Goal: Task Accomplishment & Management: Manage account settings

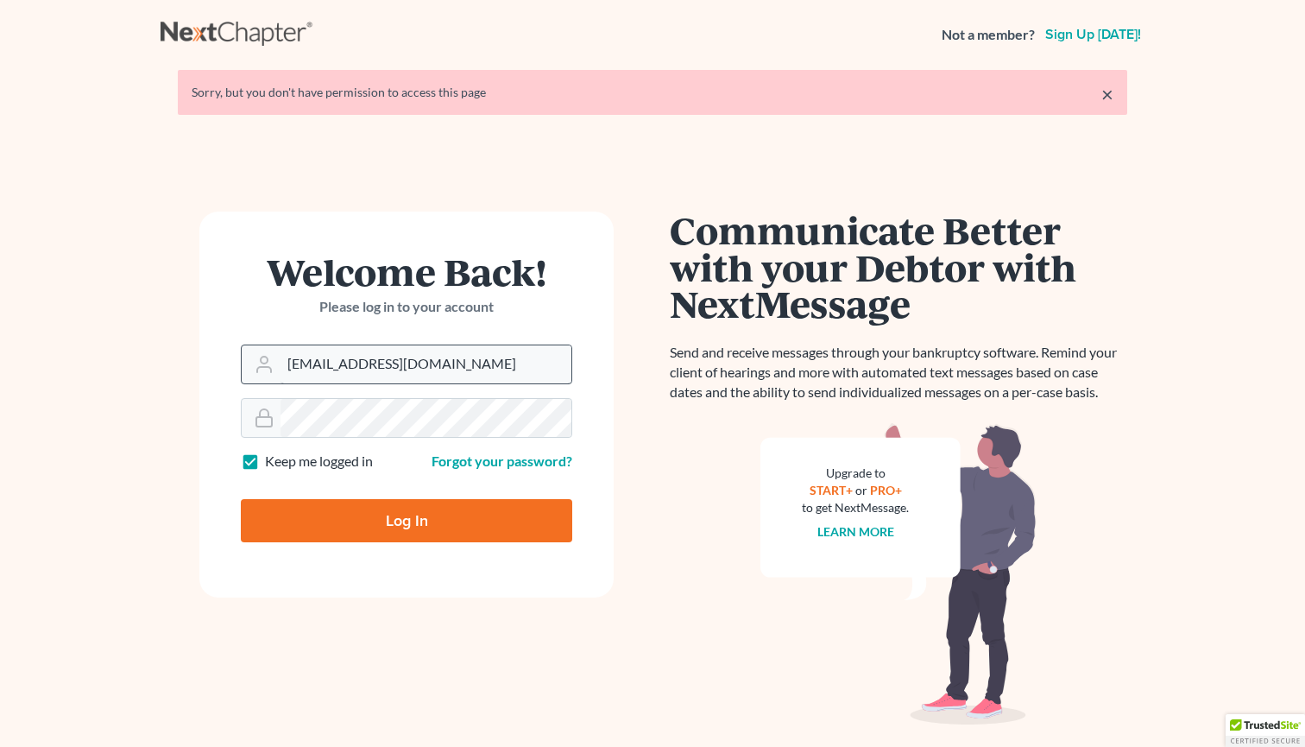
click at [441, 354] on input "maribeljallen55@gmail.com" at bounding box center [426, 364] width 291 height 38
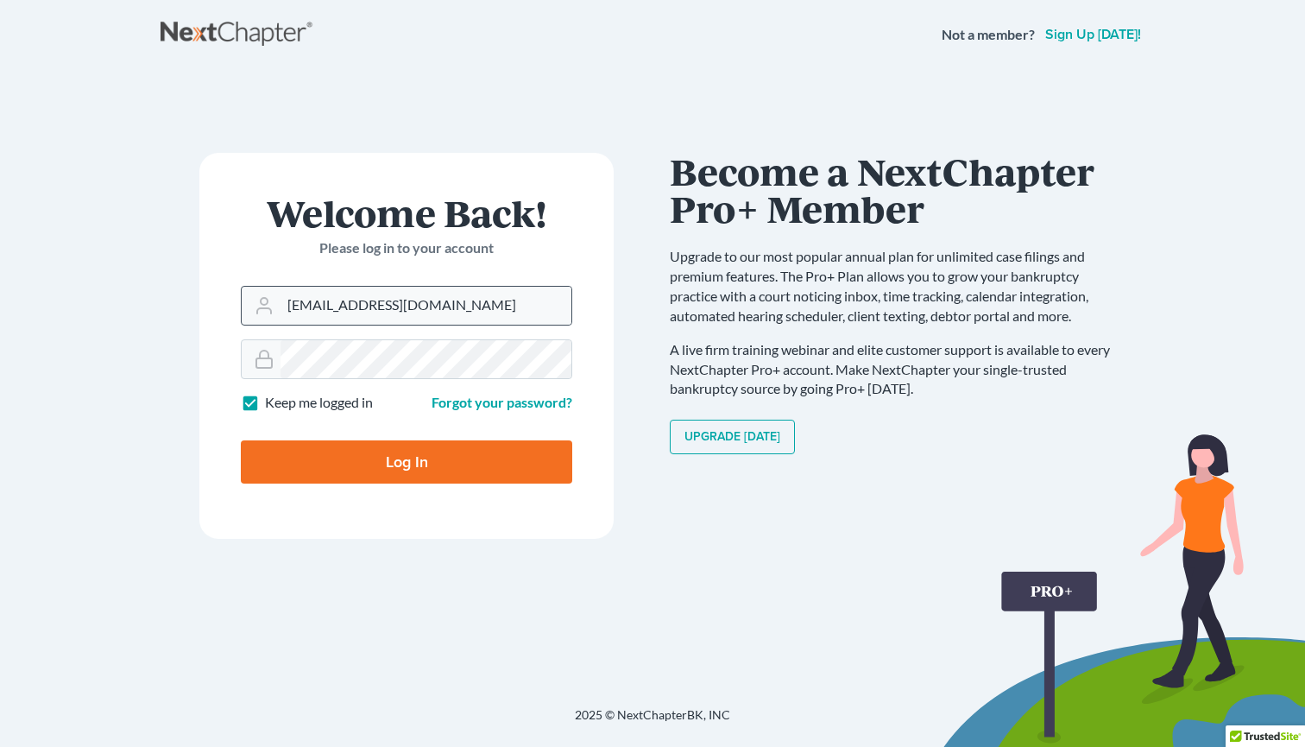
drag, startPoint x: 460, startPoint y: 301, endPoint x: 243, endPoint y: 311, distance: 216.9
click at [243, 311] on div "maribeljallen55@gmail.com" at bounding box center [407, 306] width 332 height 40
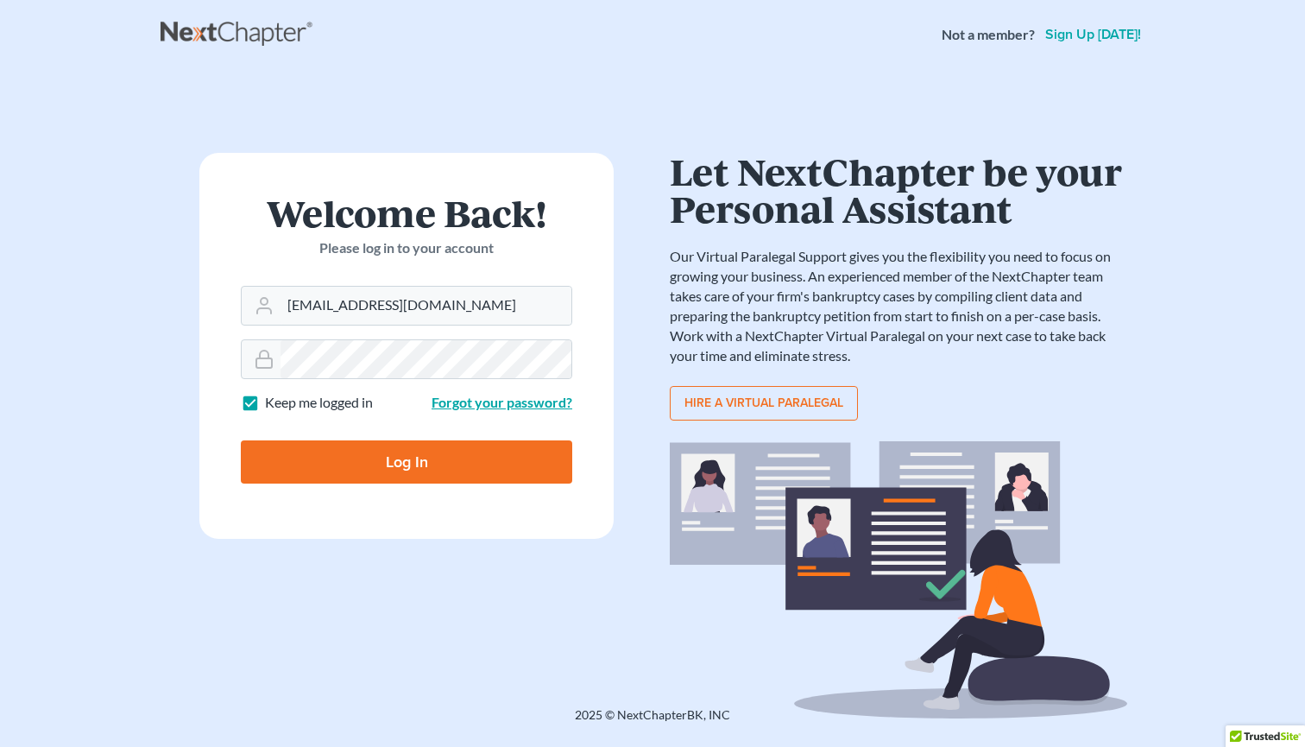
type input "[EMAIL_ADDRESS][DOMAIN_NAME]"
click at [472, 401] on link "Forgot your password?" at bounding box center [502, 402] width 141 height 16
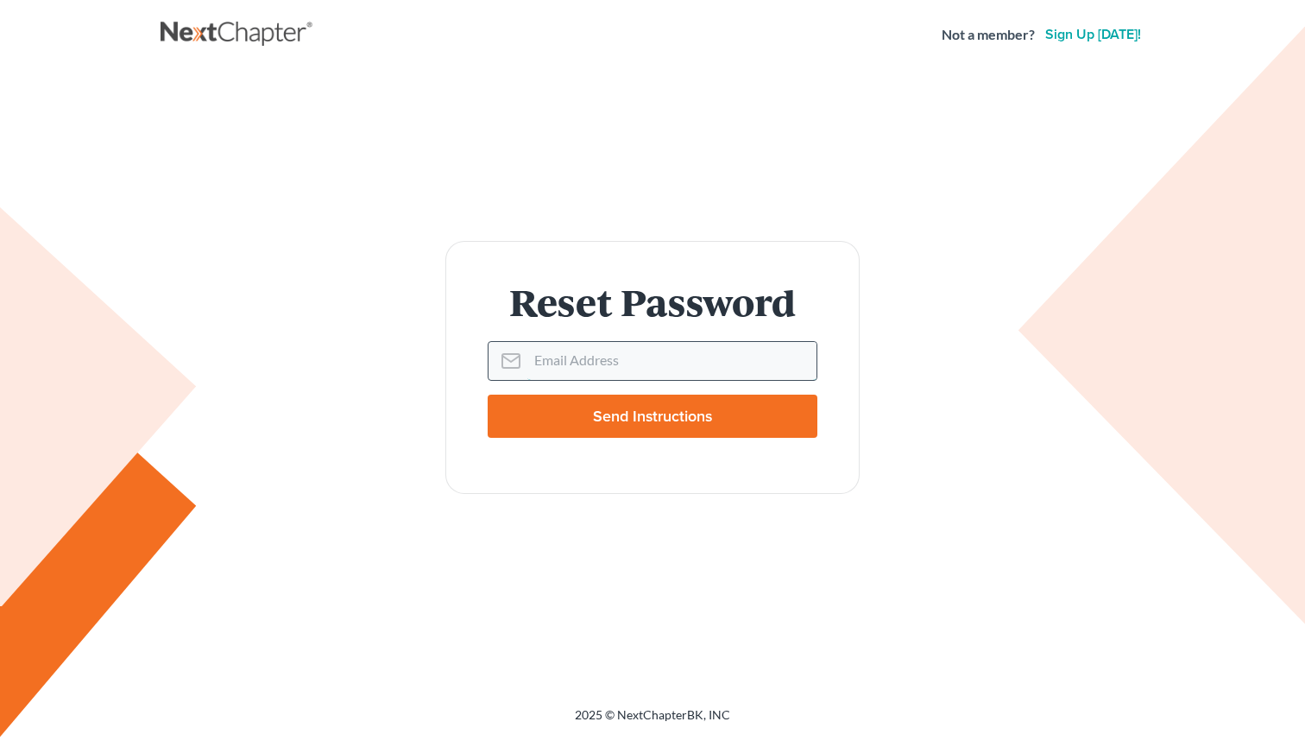
click at [552, 367] on input "Email Address" at bounding box center [672, 361] width 289 height 38
type input "[EMAIL_ADDRESS][DOMAIN_NAME]"
click at [612, 414] on input "Send Instructions" at bounding box center [653, 416] width 330 height 43
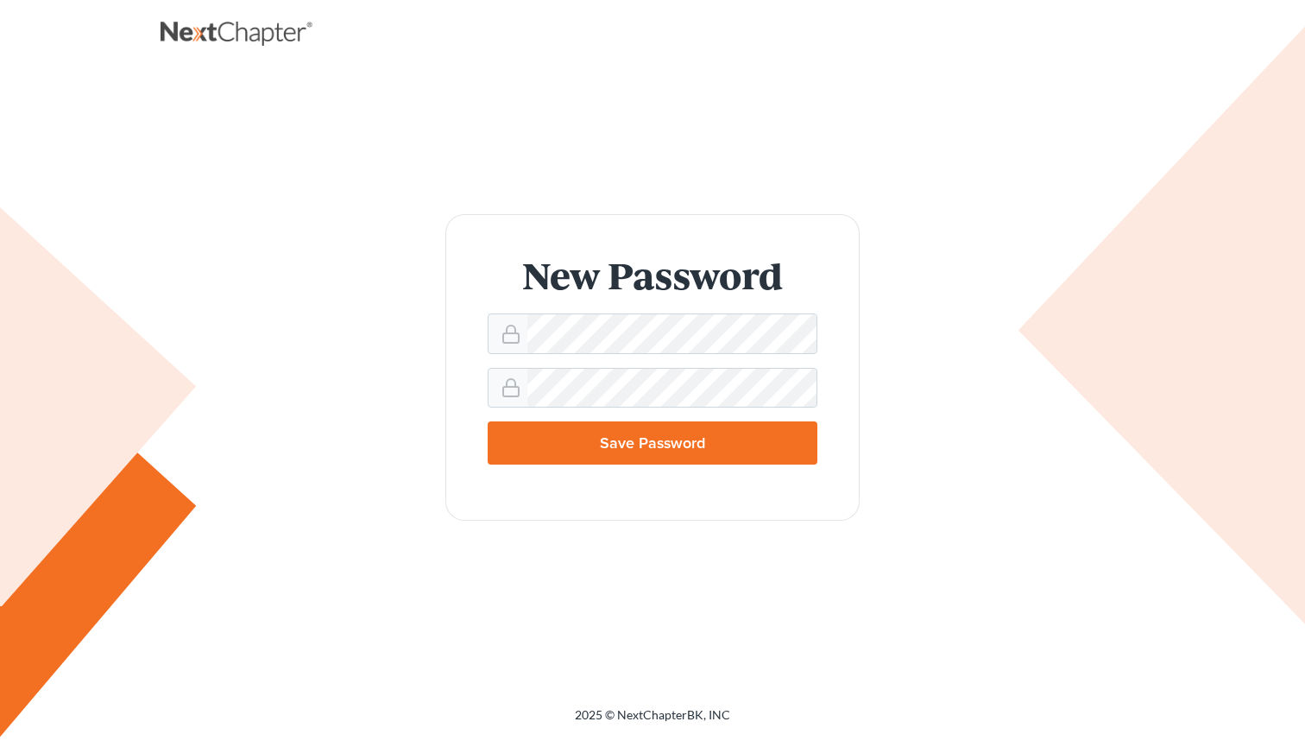
click at [617, 446] on input "Save Password" at bounding box center [653, 442] width 330 height 43
type input "Thinking..."
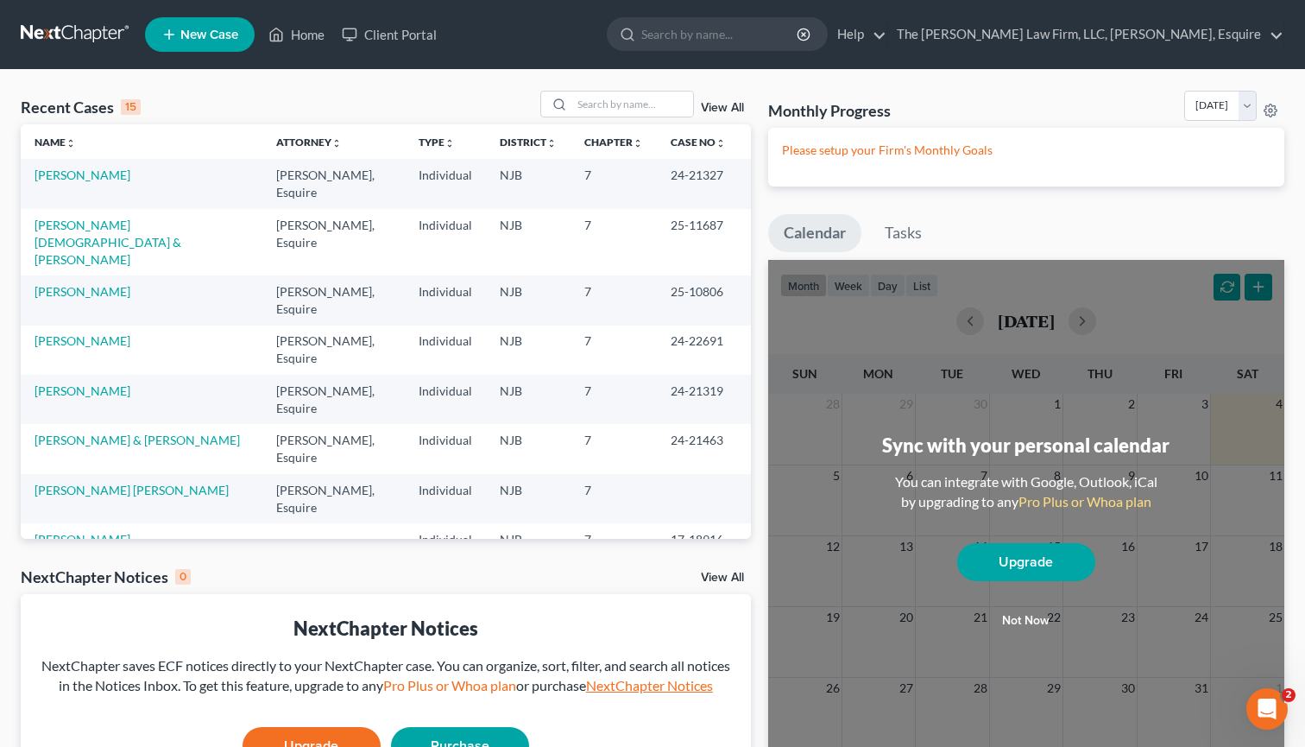
click at [608, 677] on link "NextChapter Notices" at bounding box center [649, 685] width 127 height 16
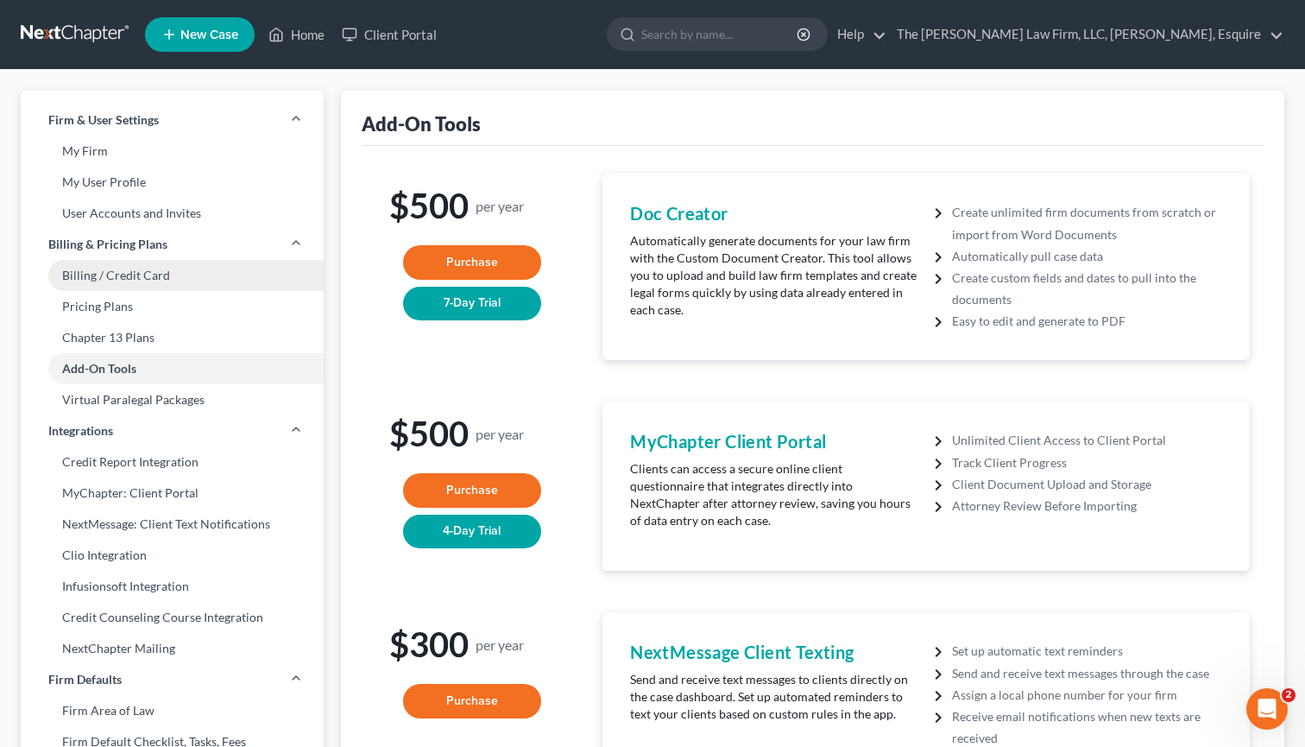
click at [142, 280] on link "Billing / Credit Card" at bounding box center [172, 275] width 303 height 31
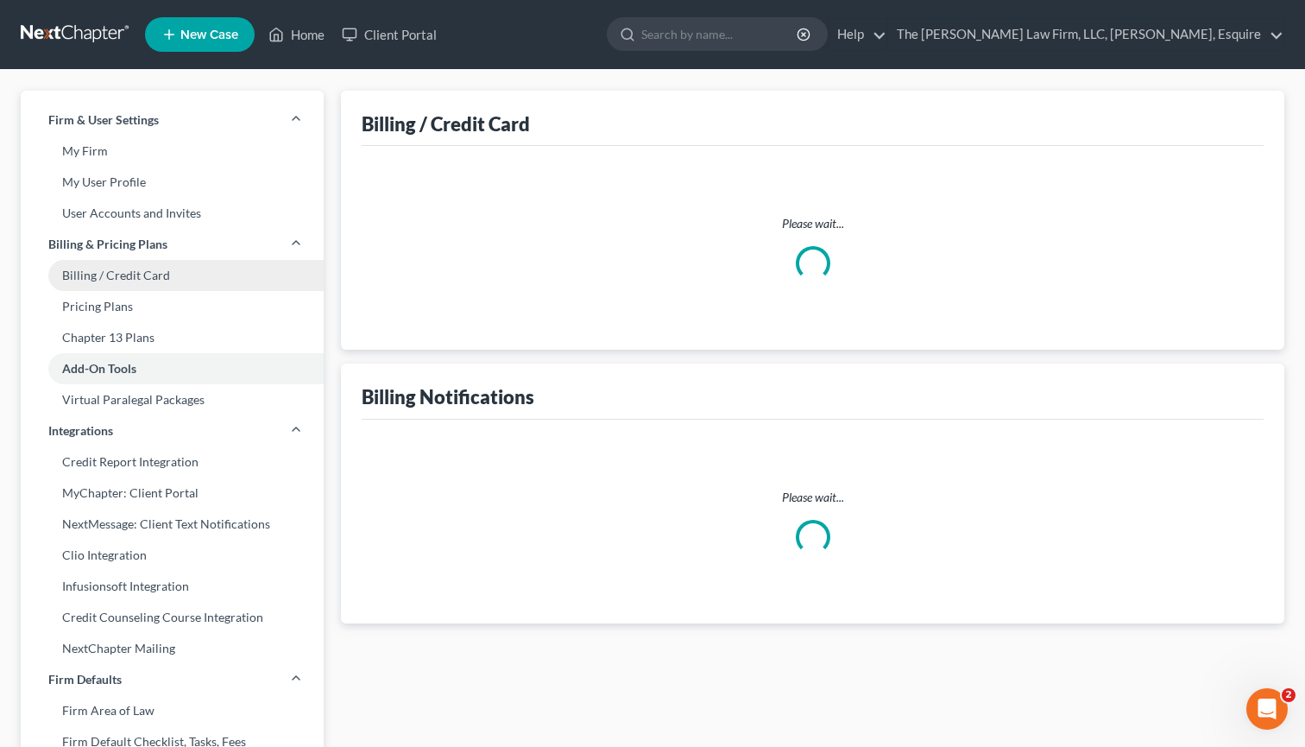
select select "33"
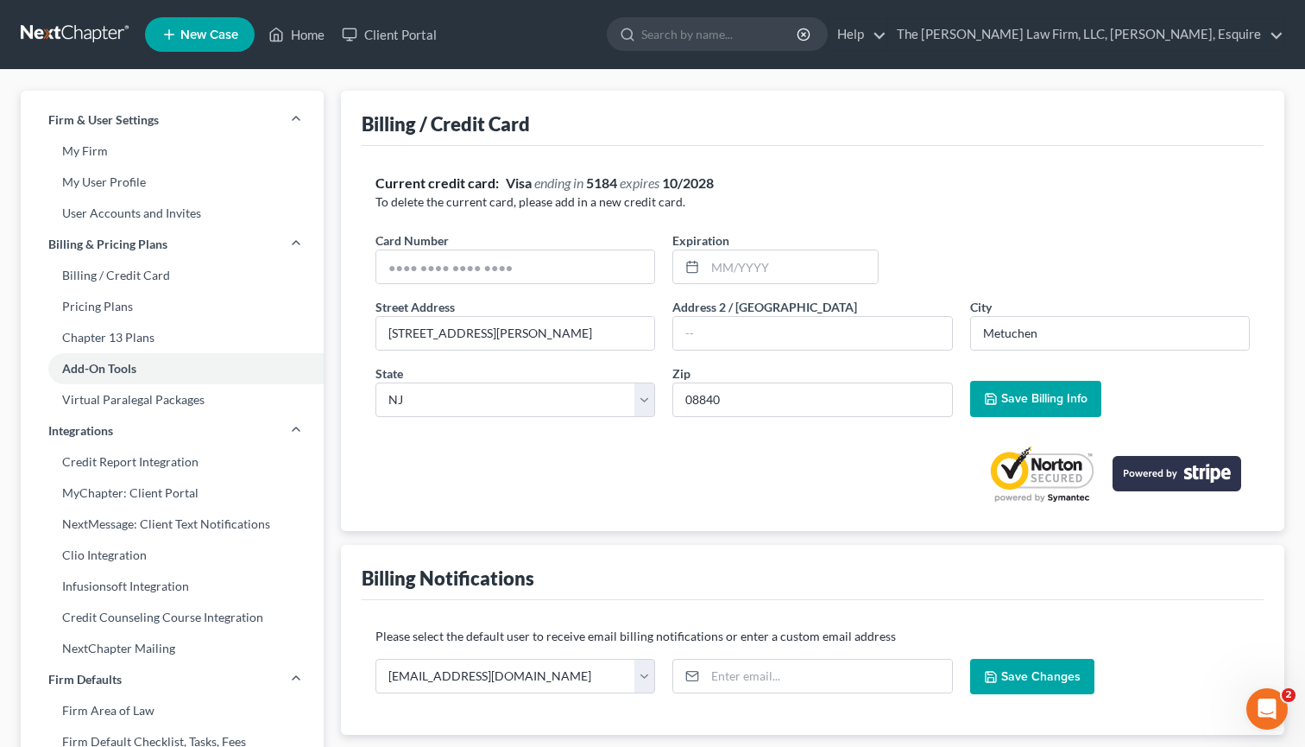
click at [560, 522] on div "Current credit card: Visa ending in 5184 expires [CREDIT_CARD_DATA] To delete t…" at bounding box center [813, 338] width 902 height 384
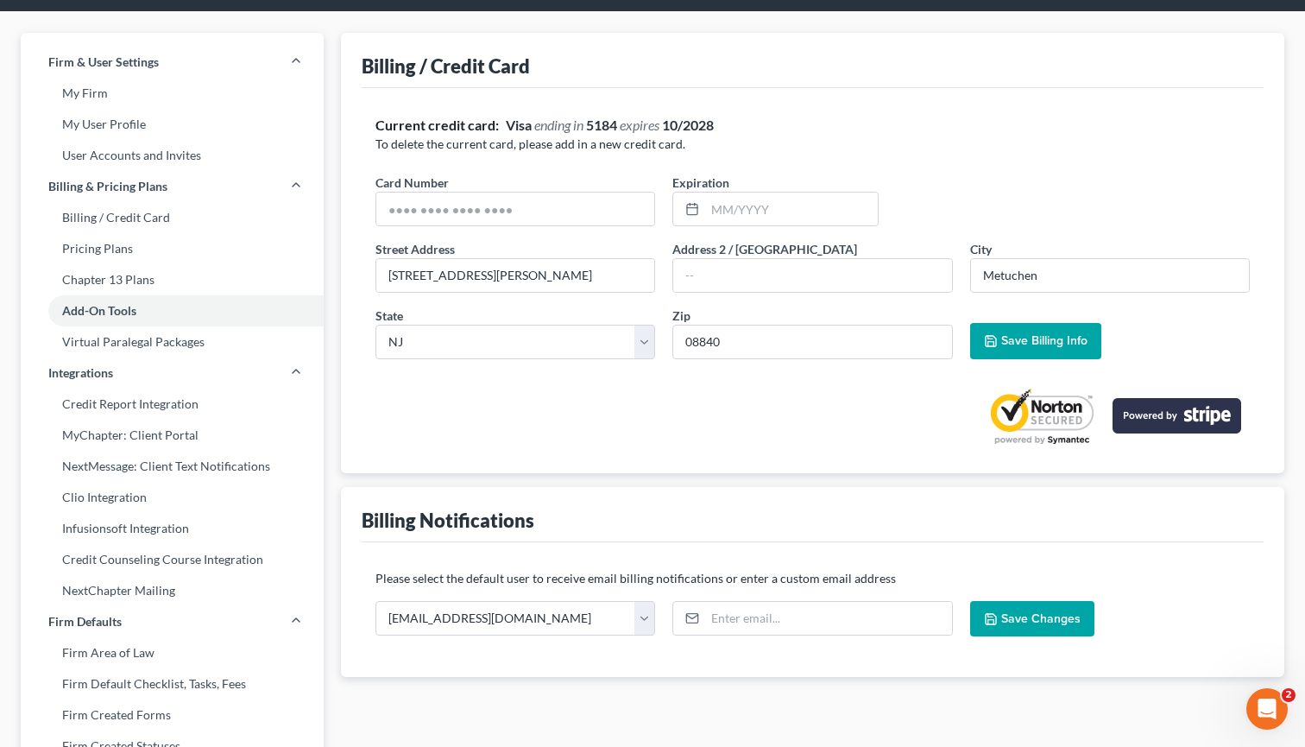
scroll to position [-1, 0]
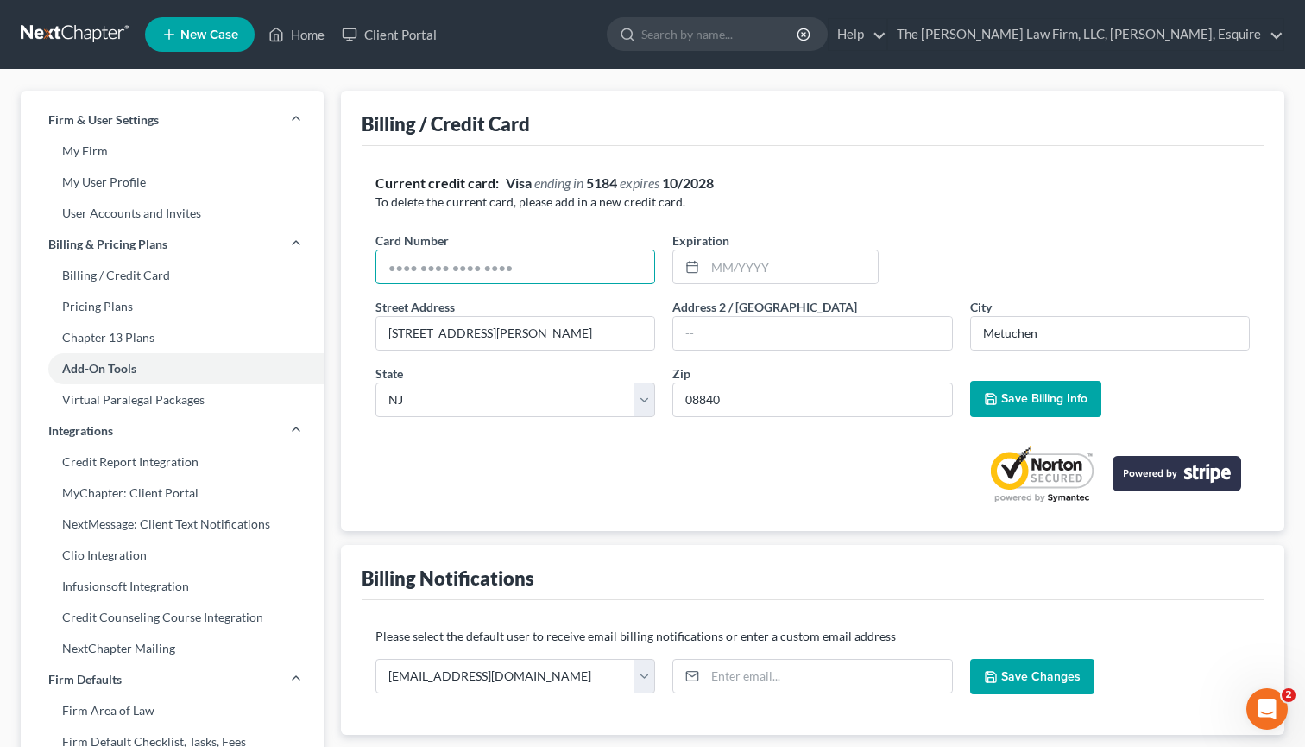
drag, startPoint x: 563, startPoint y: 270, endPoint x: 337, endPoint y: 268, distance: 226.2
click at [337, 268] on div "Billing / Credit Card Current credit card: Visa ending in 5184 expires [CREDIT_…" at bounding box center [812, 659] width 961 height 1136
click at [301, 366] on link "Add-On Tools" at bounding box center [172, 368] width 303 height 31
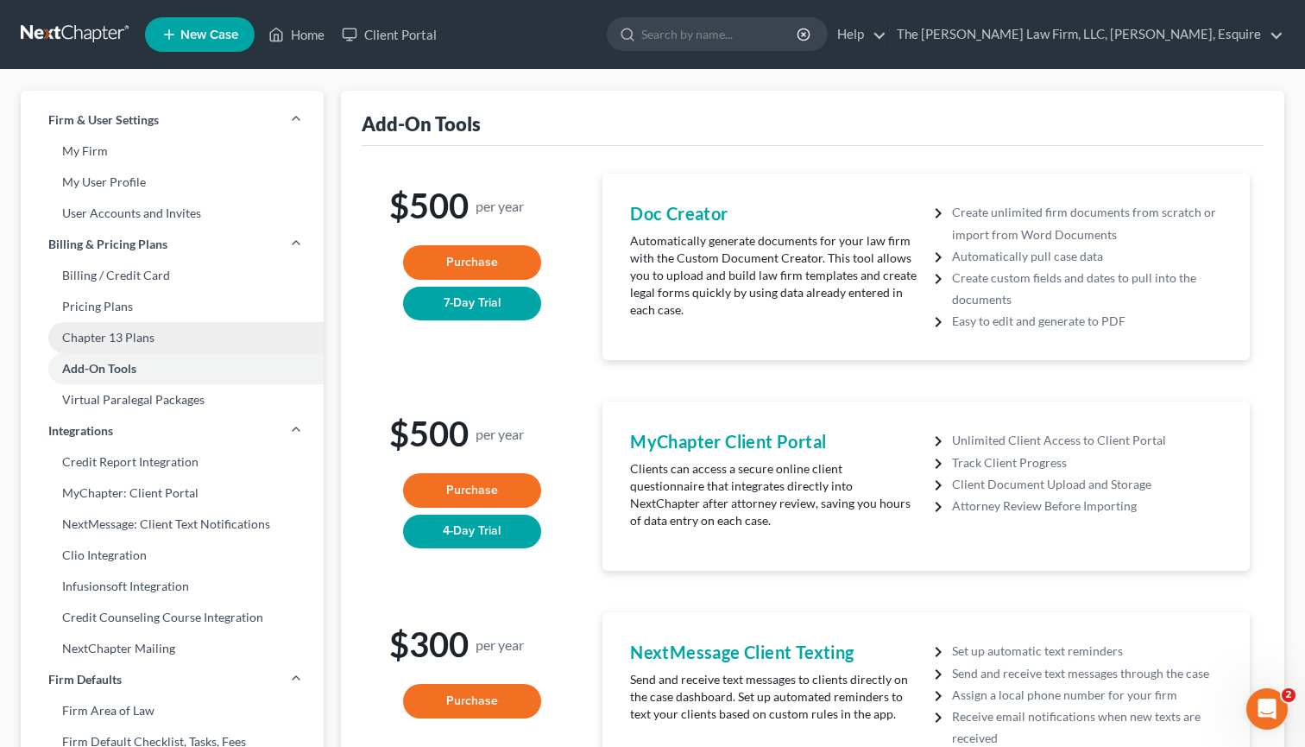
click at [147, 335] on link "Chapter 13 Plans" at bounding box center [172, 337] width 303 height 31
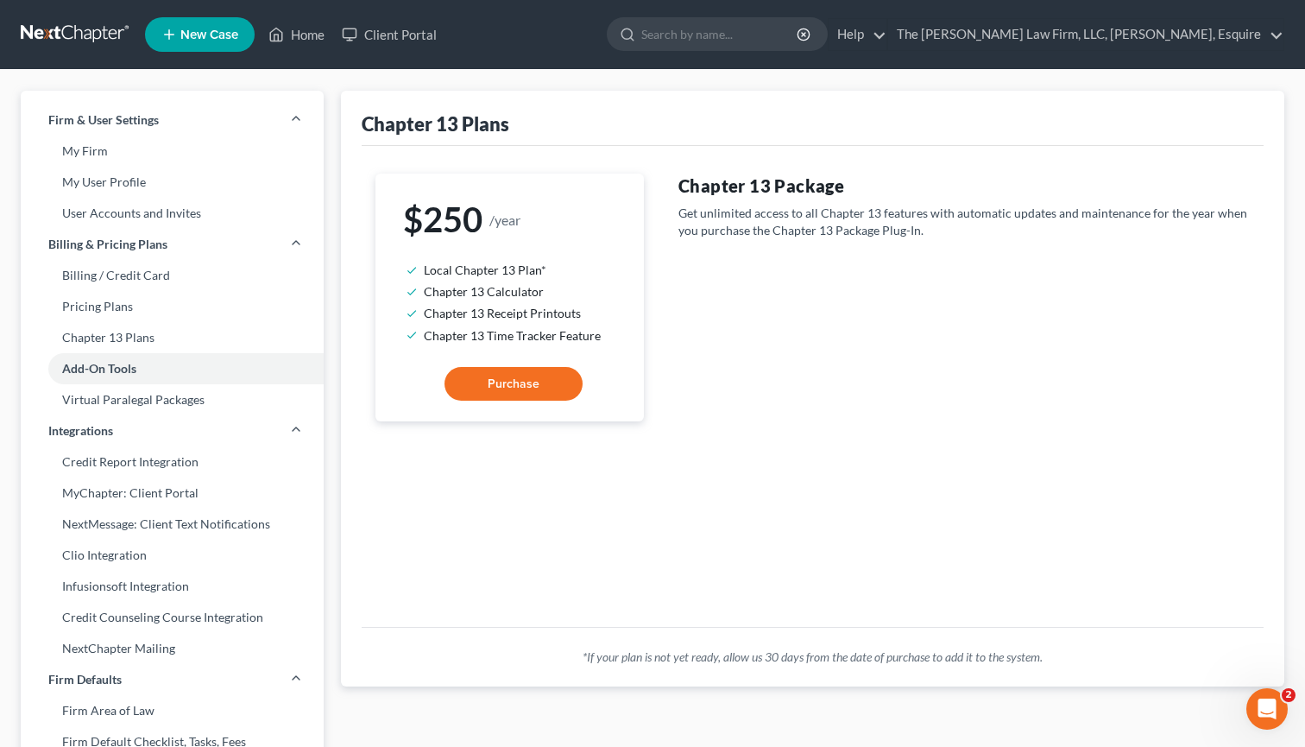
click at [383, 490] on div "$250 /year Local Chapter 13 Plan* Chapter 13 Calculator Chapter 13 Receipt Prin…" at bounding box center [509, 387] width 303 height 426
click at [750, 30] on input "search" at bounding box center [721, 34] width 158 height 32
type input "u"
type input "cancel subscription"
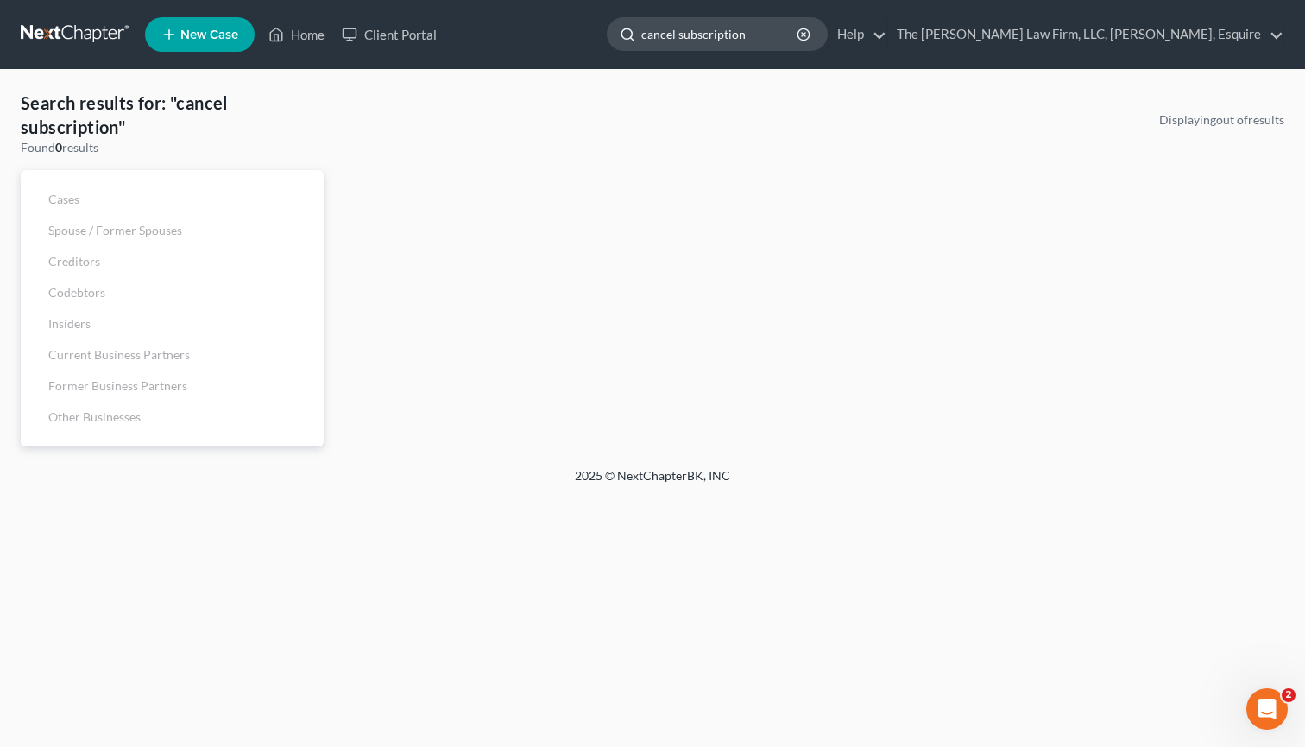
click at [800, 35] on input "cancel subscription" at bounding box center [721, 34] width 158 height 32
drag, startPoint x: 843, startPoint y: 35, endPoint x: 656, endPoint y: 47, distance: 186.9
click at [656, 47] on ul "New Case Home Client Portal cancel subscription - No Result - See all results O…" at bounding box center [715, 34] width 1140 height 45
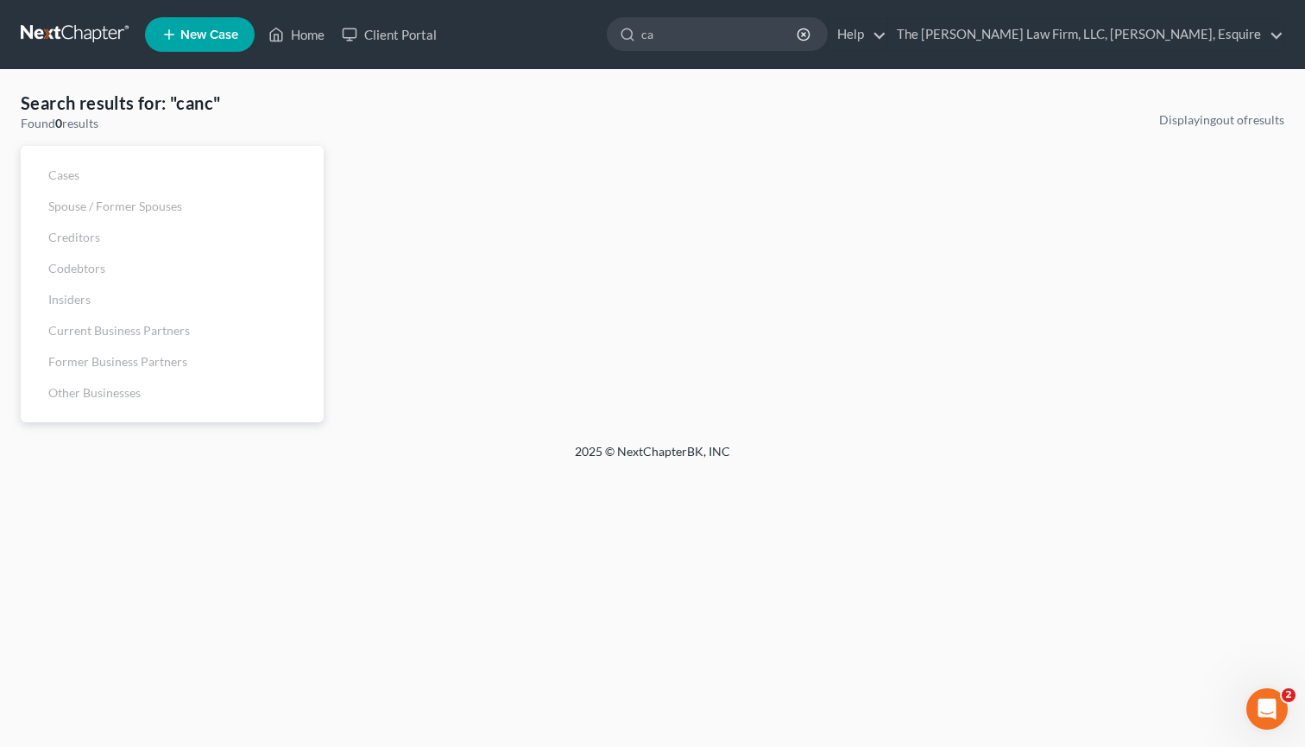
type input "c"
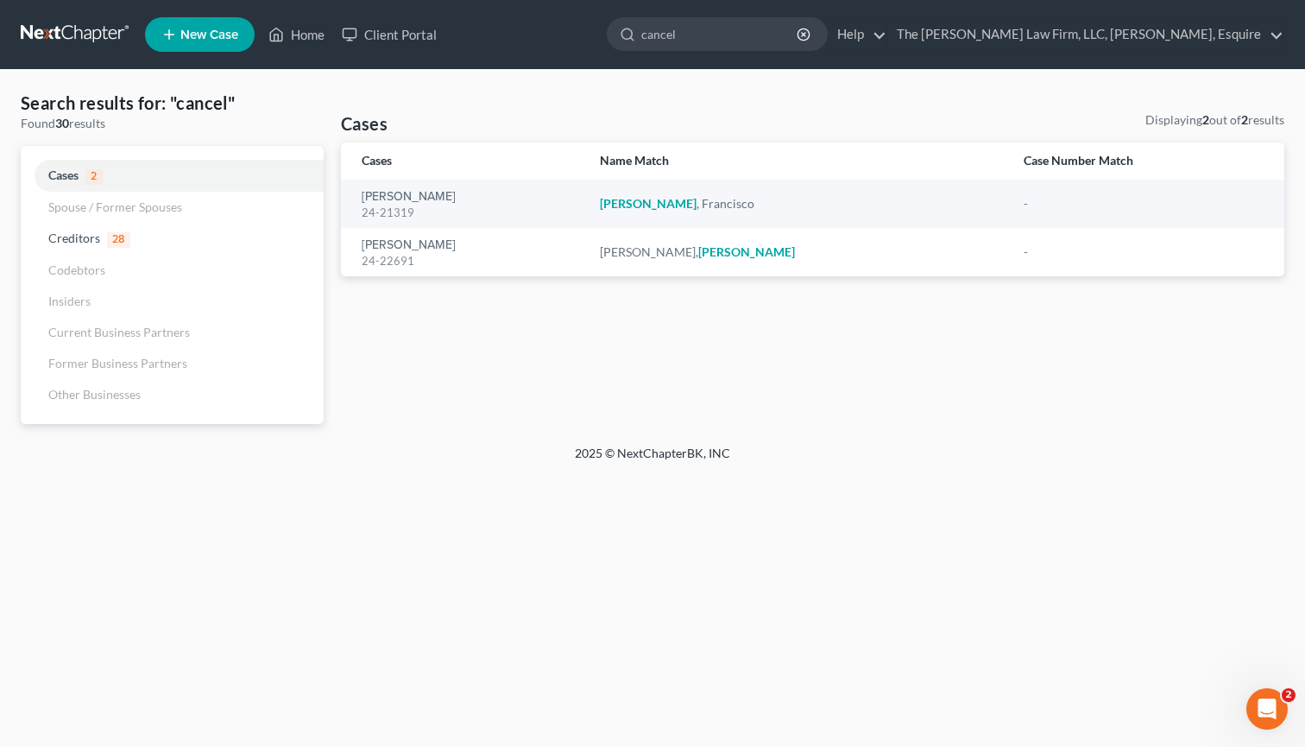
type input "cancel"
click at [311, 37] on link "Home" at bounding box center [296, 34] width 73 height 31
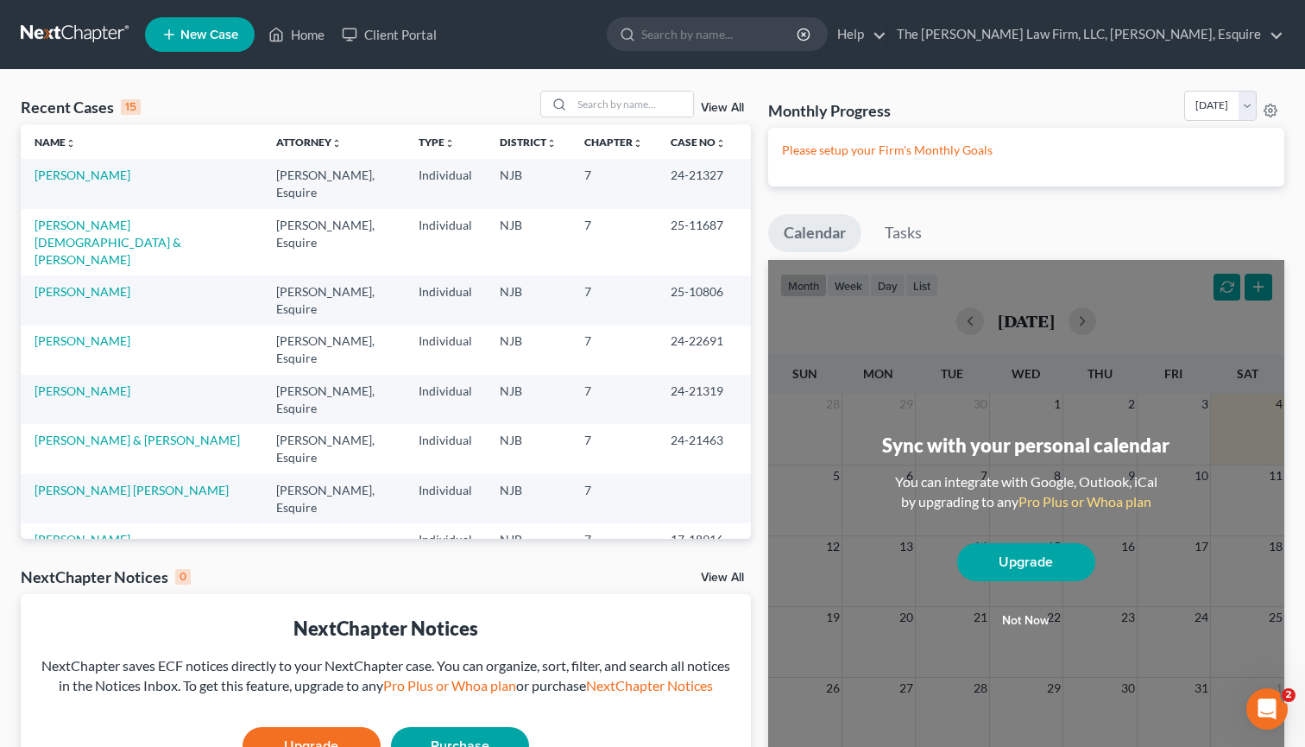
click at [63, 654] on div "NextChapter Notices NextChapter saves ECF notices directly to your NextChapter …" at bounding box center [386, 695] width 730 height 203
click at [1272, 37] on link "The [PERSON_NAME] Law Firm, LLC, [PERSON_NAME], Esquire" at bounding box center [1085, 34] width 395 height 31
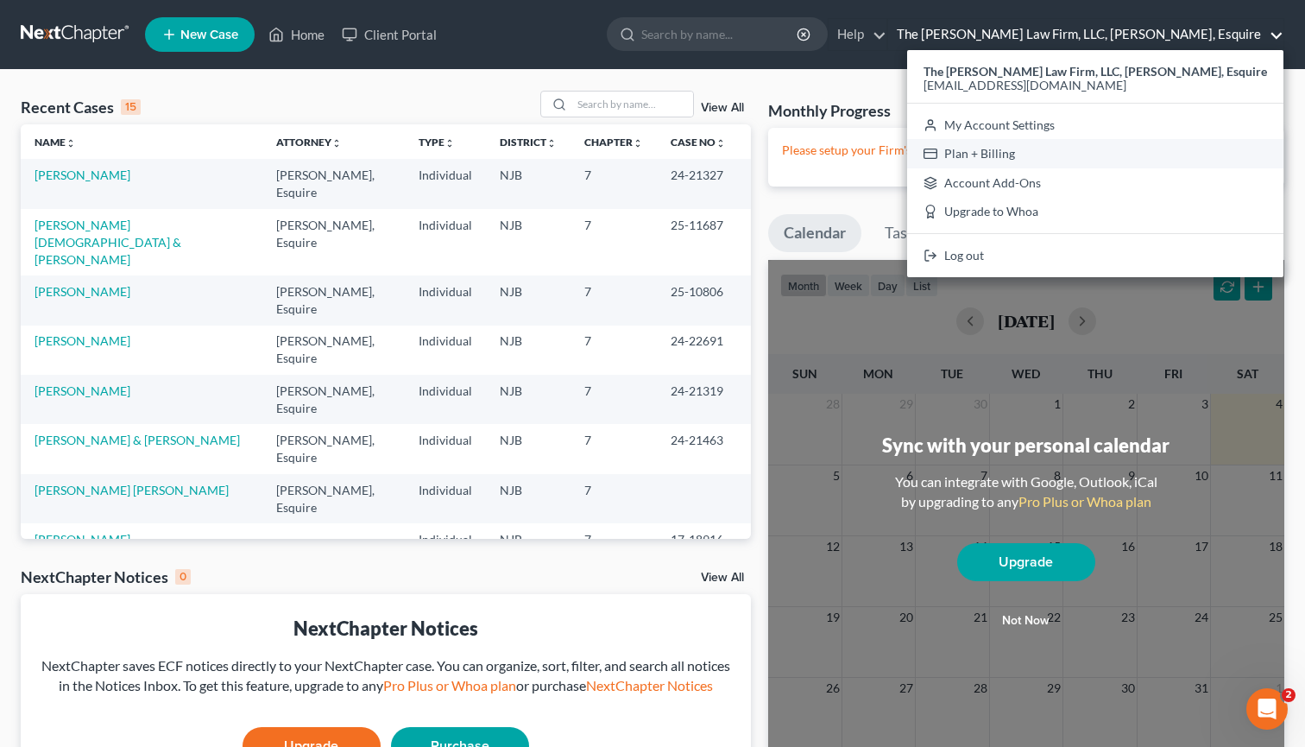
click at [1088, 149] on link "Plan + Billing" at bounding box center [1095, 153] width 376 height 29
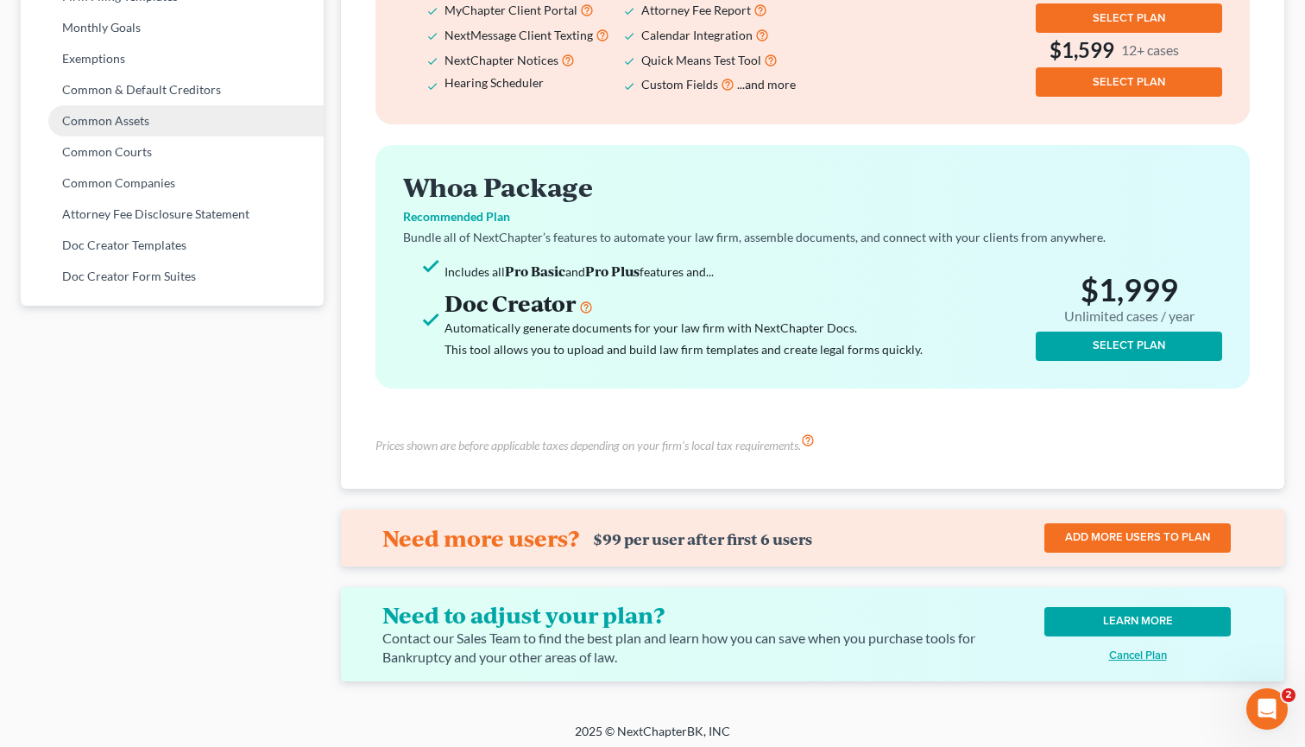
scroll to position [900, 0]
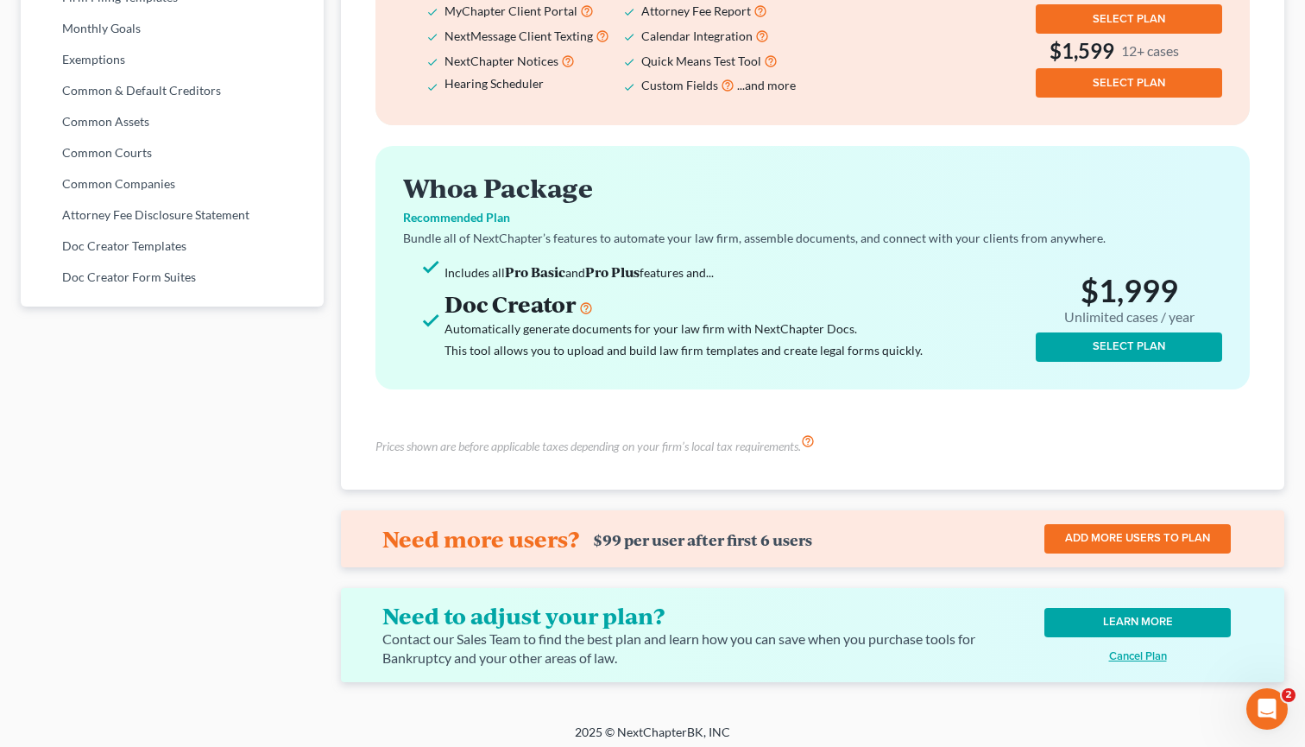
click at [1128, 649] on u "Cancel Plan" at bounding box center [1138, 656] width 58 height 14
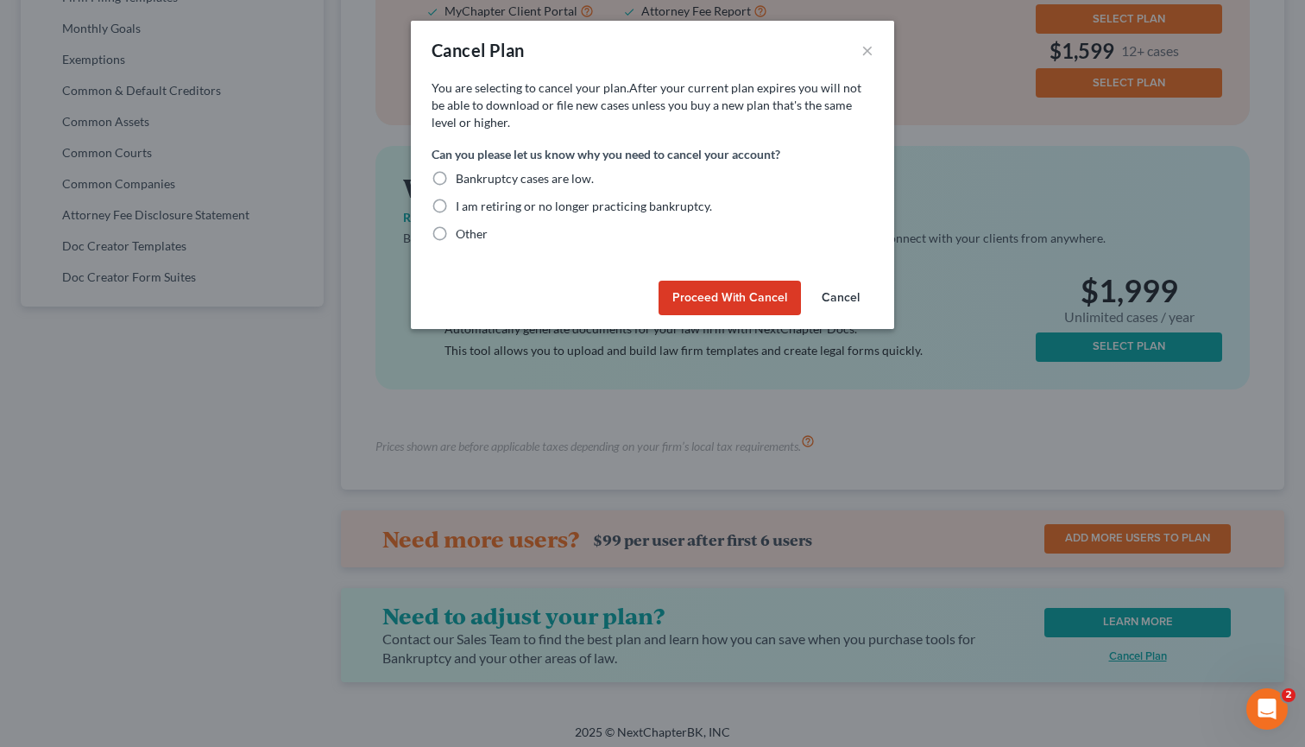
click at [456, 234] on label "Other" at bounding box center [472, 233] width 32 height 17
click at [463, 234] on input "Other" at bounding box center [468, 230] width 11 height 11
radio input "true"
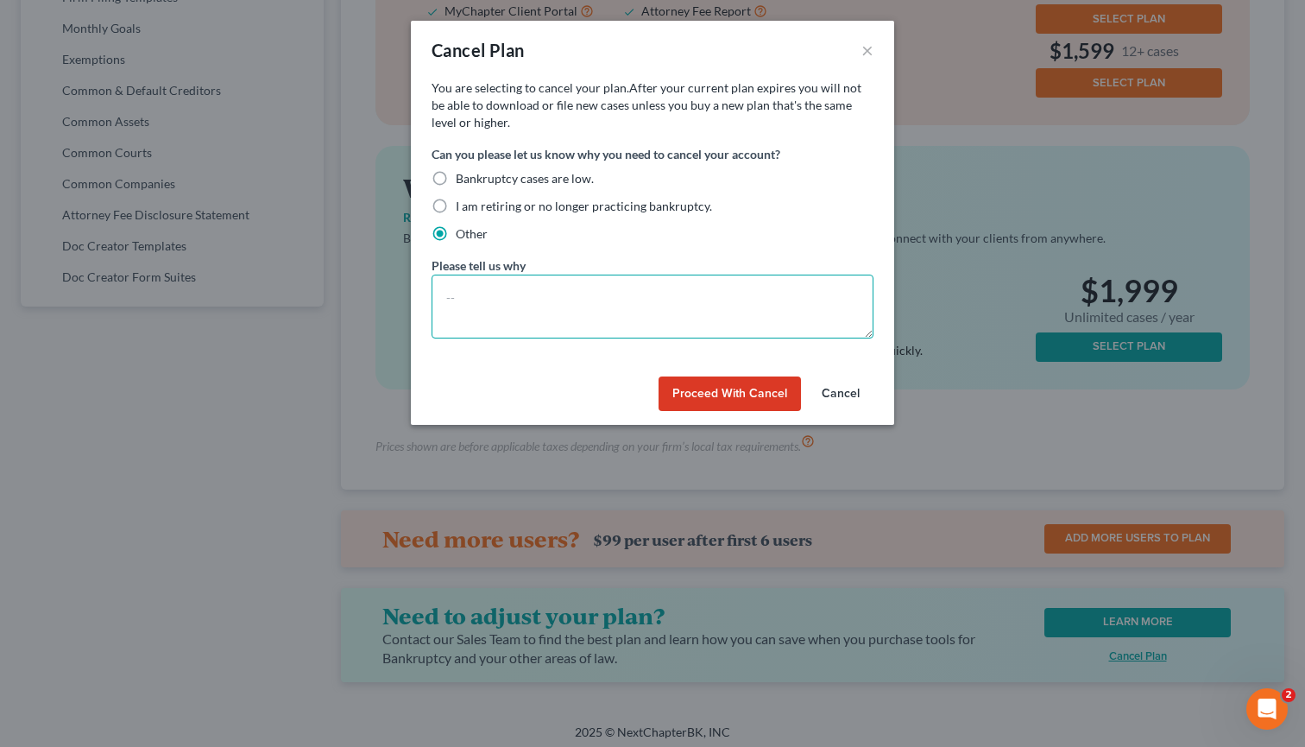
click at [505, 297] on textarea at bounding box center [653, 307] width 442 height 64
click at [456, 186] on label "Bankruptcy cases are low." at bounding box center [525, 178] width 138 height 17
click at [463, 181] on input "Bankruptcy cases are low." at bounding box center [468, 175] width 11 height 11
radio input "true"
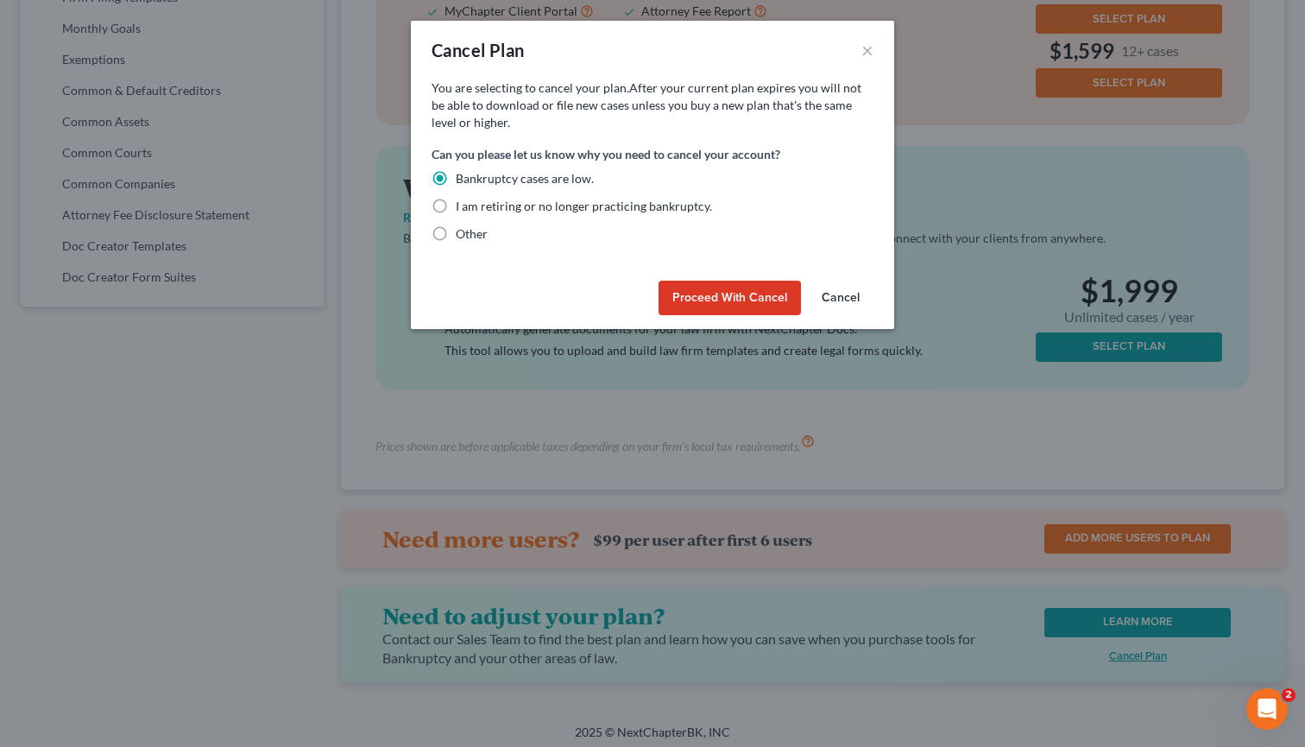
click at [456, 235] on label "Other" at bounding box center [472, 233] width 32 height 17
click at [463, 235] on input "Other" at bounding box center [468, 230] width 11 height 11
radio input "true"
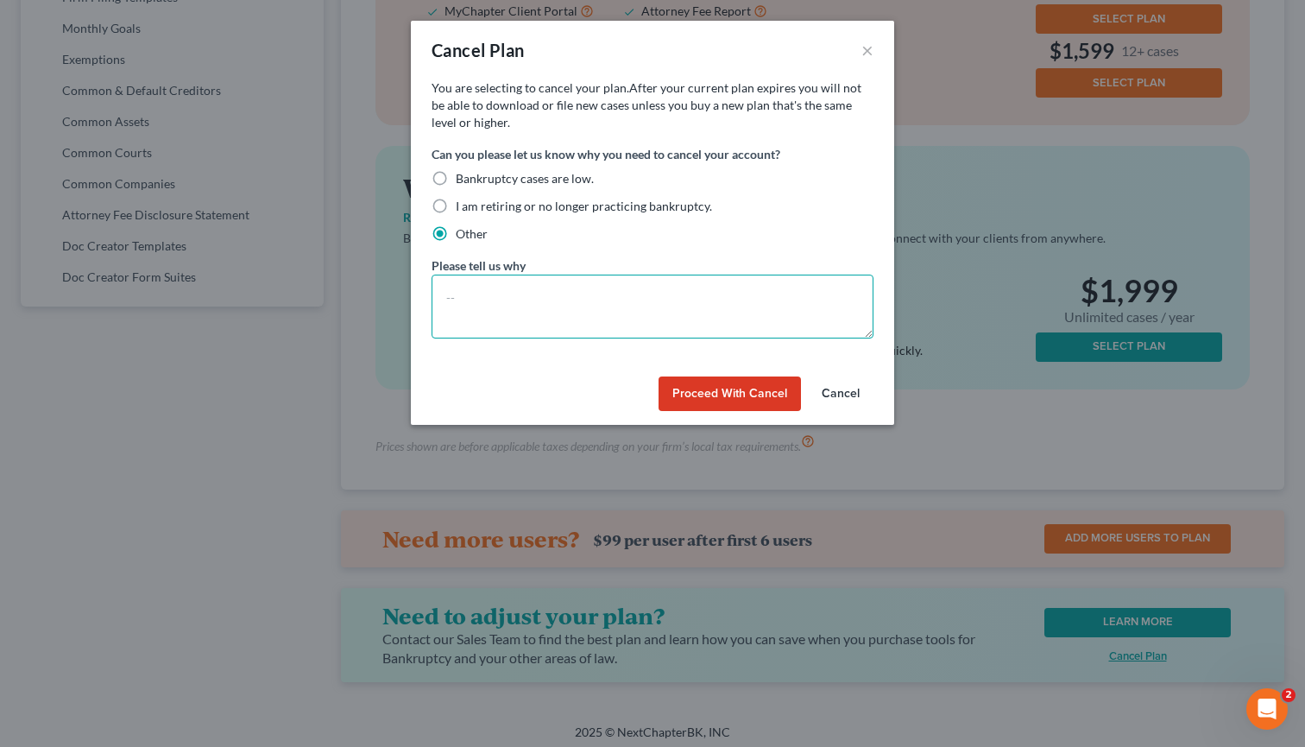
click at [455, 300] on textarea at bounding box center [653, 307] width 442 height 64
type textarea "I do not handle bankruptcy matters anymore"
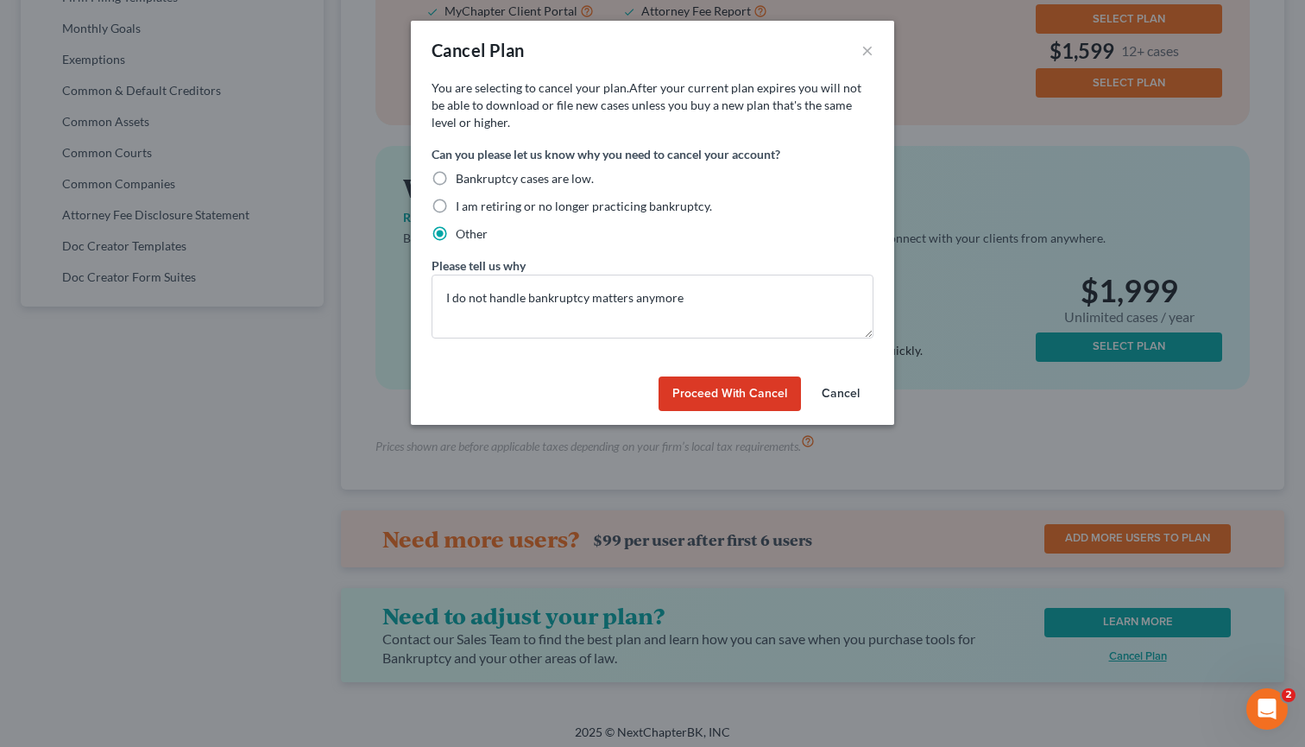
click at [693, 389] on button "Proceed with Cancel" at bounding box center [730, 393] width 142 height 35
